Goal: Task Accomplishment & Management: Manage account settings

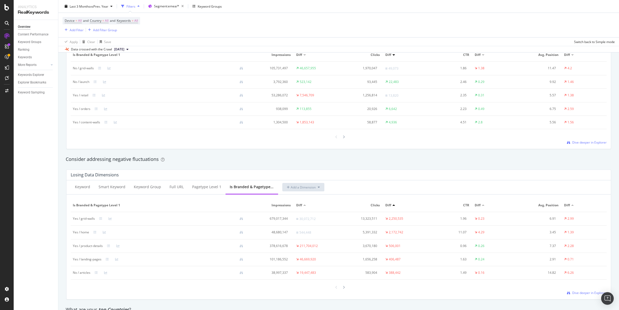
scroll to position [483, 0]
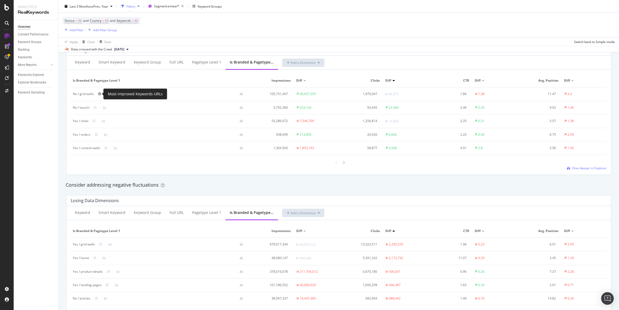
click at [100, 93] on icon at bounding box center [99, 93] width 3 height 3
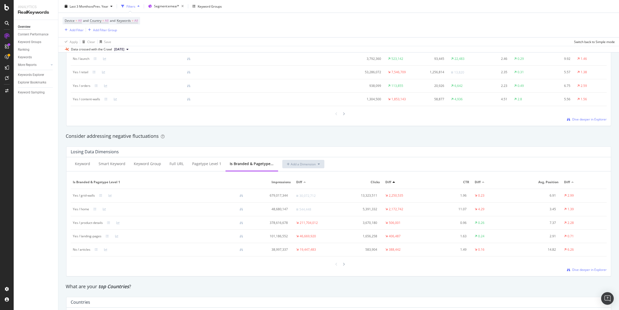
scroll to position [725, 0]
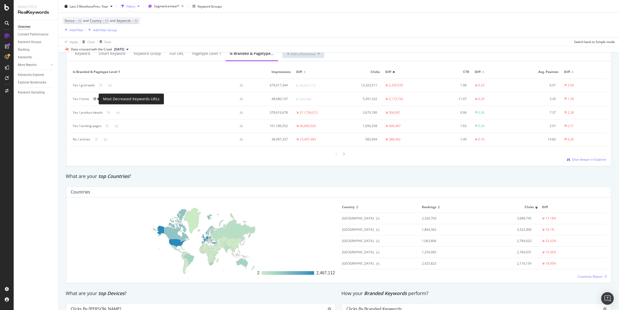
click at [94, 99] on icon at bounding box center [94, 98] width 3 height 3
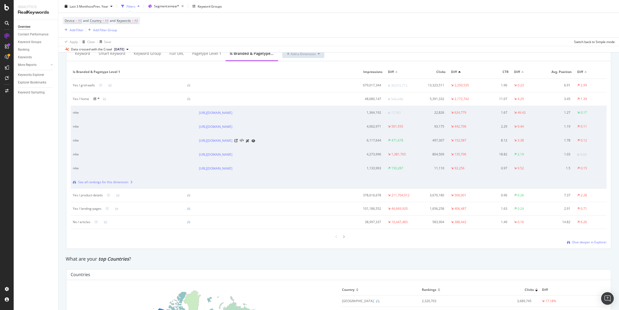
scroll to position [746, 0]
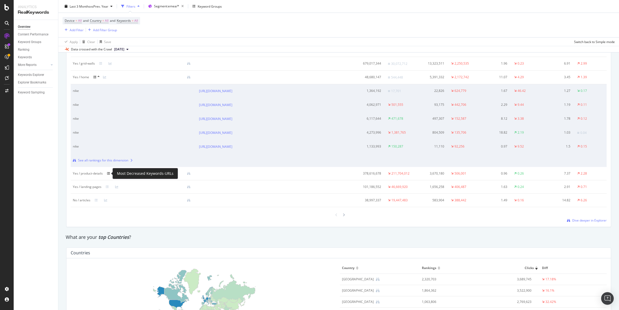
click at [108, 174] on icon at bounding box center [108, 173] width 3 height 3
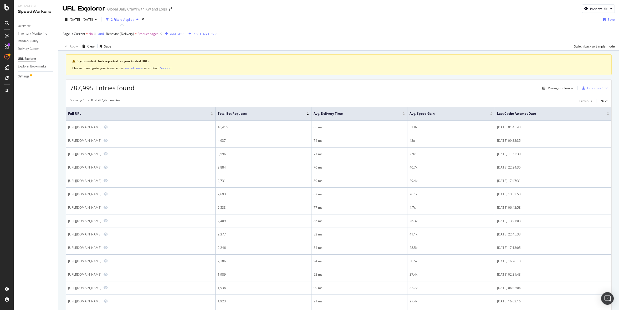
click at [607, 19] on div "button" at bounding box center [604, 19] width 7 height 3
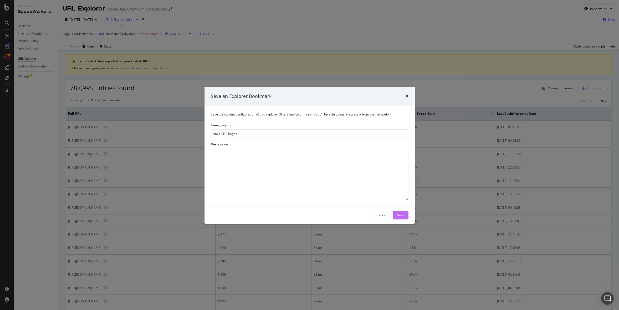
type input "Stale PDP Pages"
click at [401, 215] on div "Save" at bounding box center [400, 215] width 7 height 4
